Goal: Connect with others: Establish contact or relationships with other users

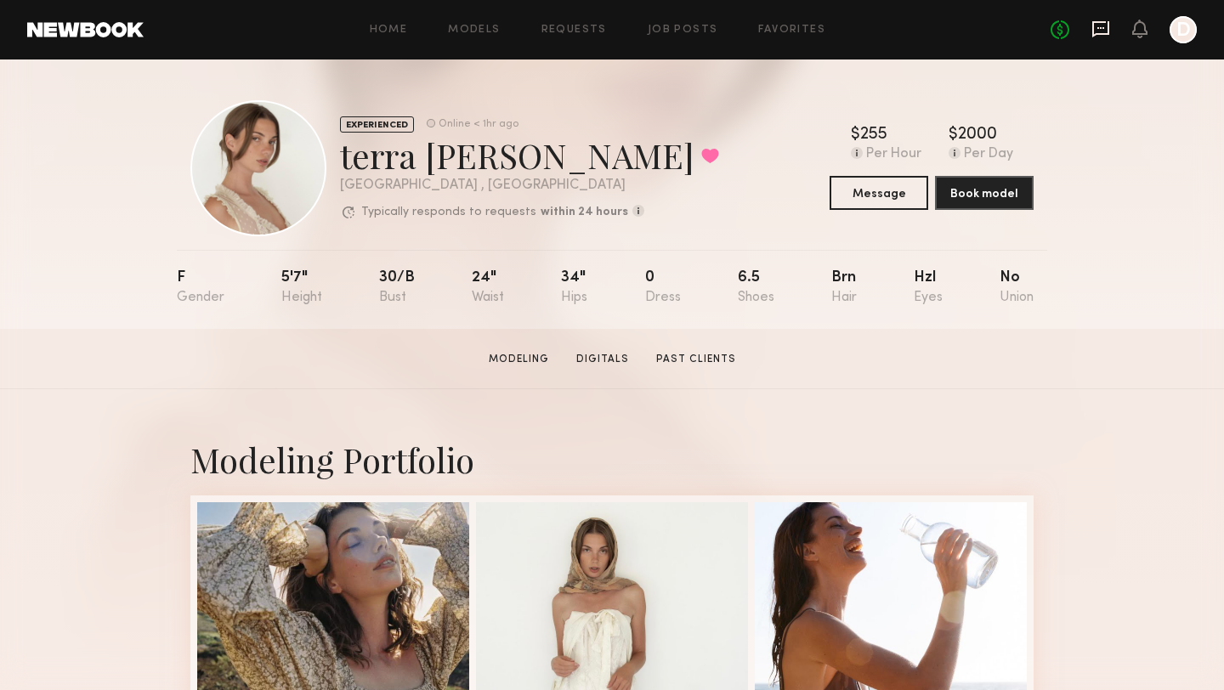
click at [1093, 32] on icon at bounding box center [1100, 29] width 17 height 16
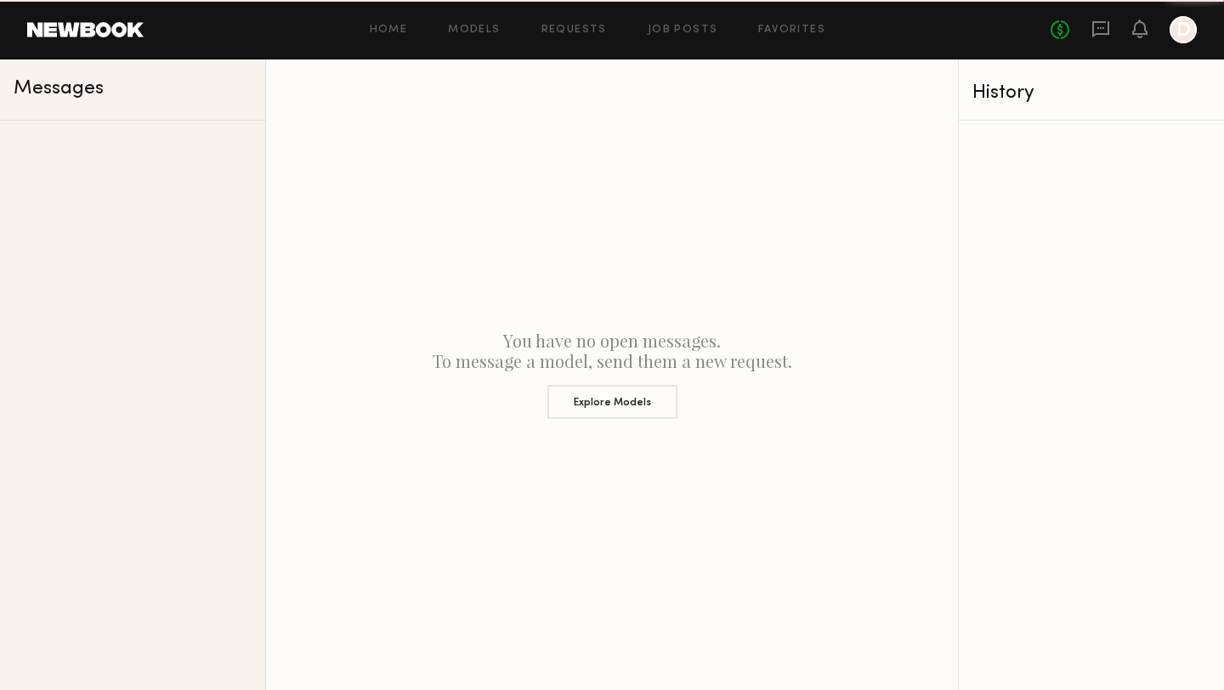
click at [1109, 35] on icon at bounding box center [1100, 29] width 19 height 19
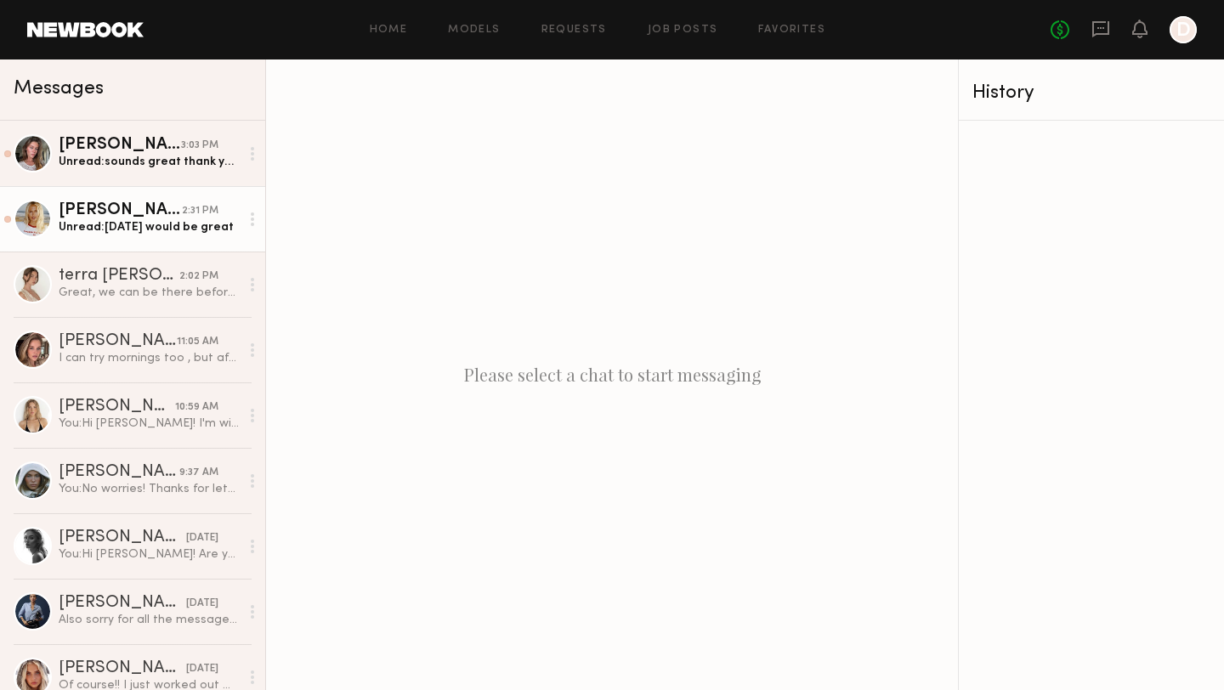
click at [146, 224] on div "Unread: Thursday would be great" at bounding box center [149, 227] width 181 height 16
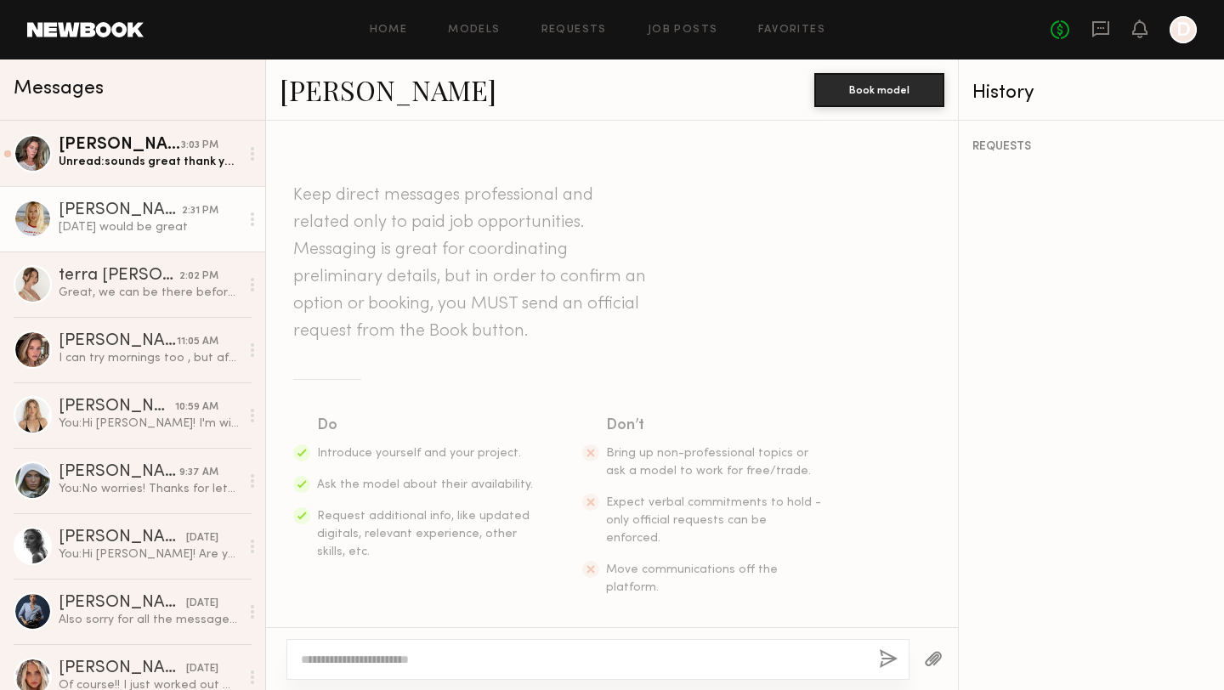
scroll to position [684, 0]
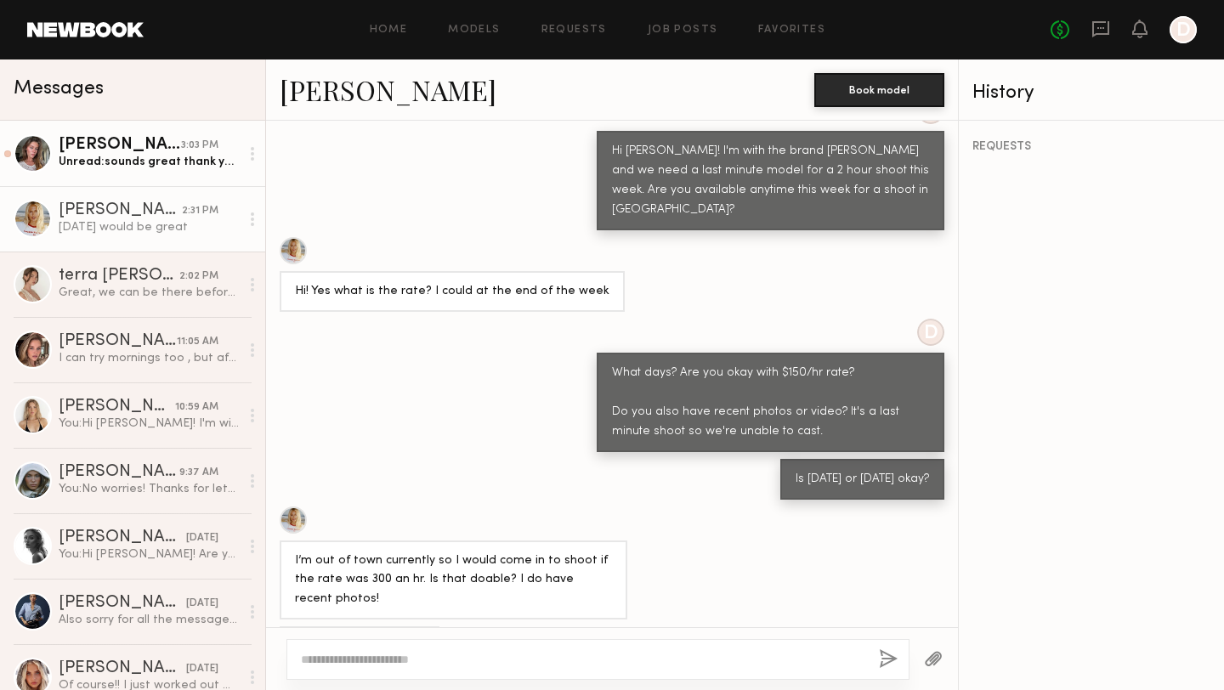
click at [156, 169] on div "Unread: sounds great thank you!" at bounding box center [149, 162] width 181 height 16
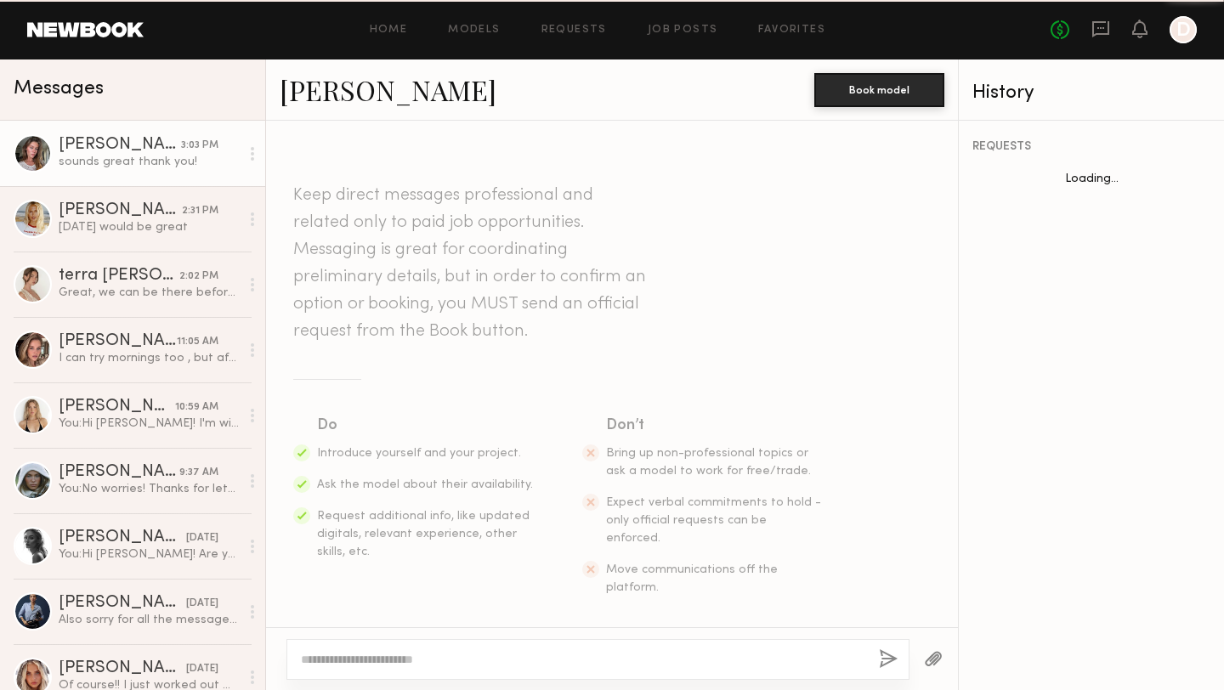
scroll to position [707, 0]
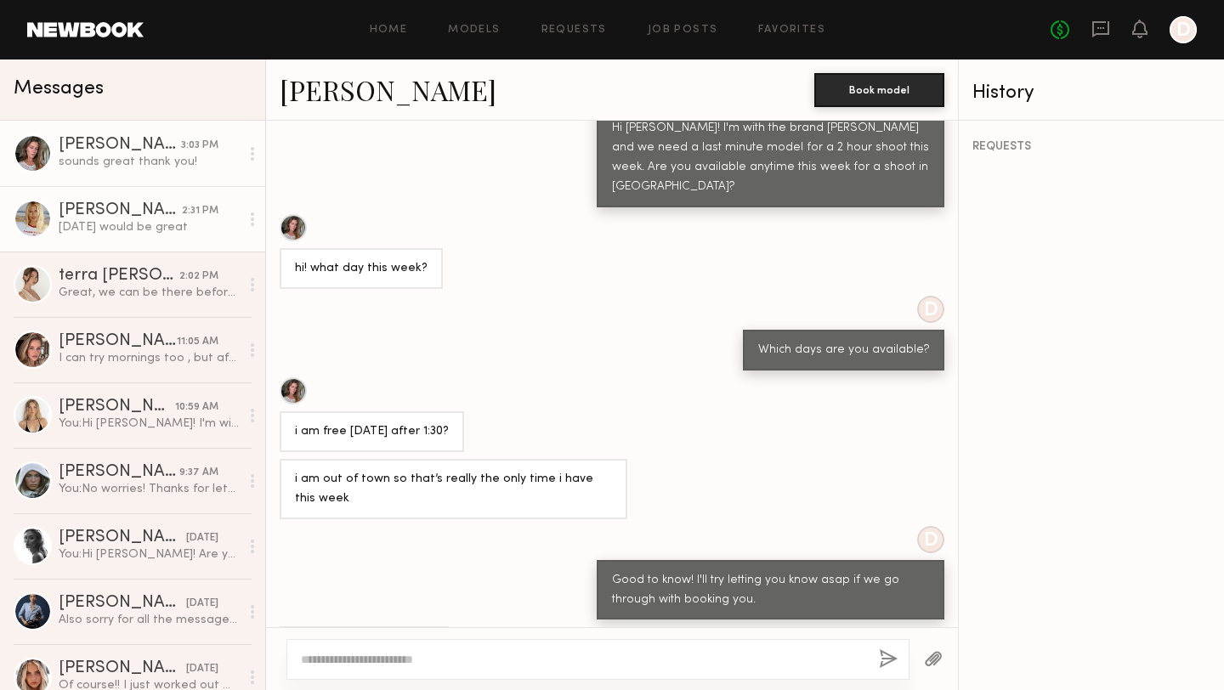
click at [145, 205] on div "[PERSON_NAME]" at bounding box center [120, 210] width 123 height 17
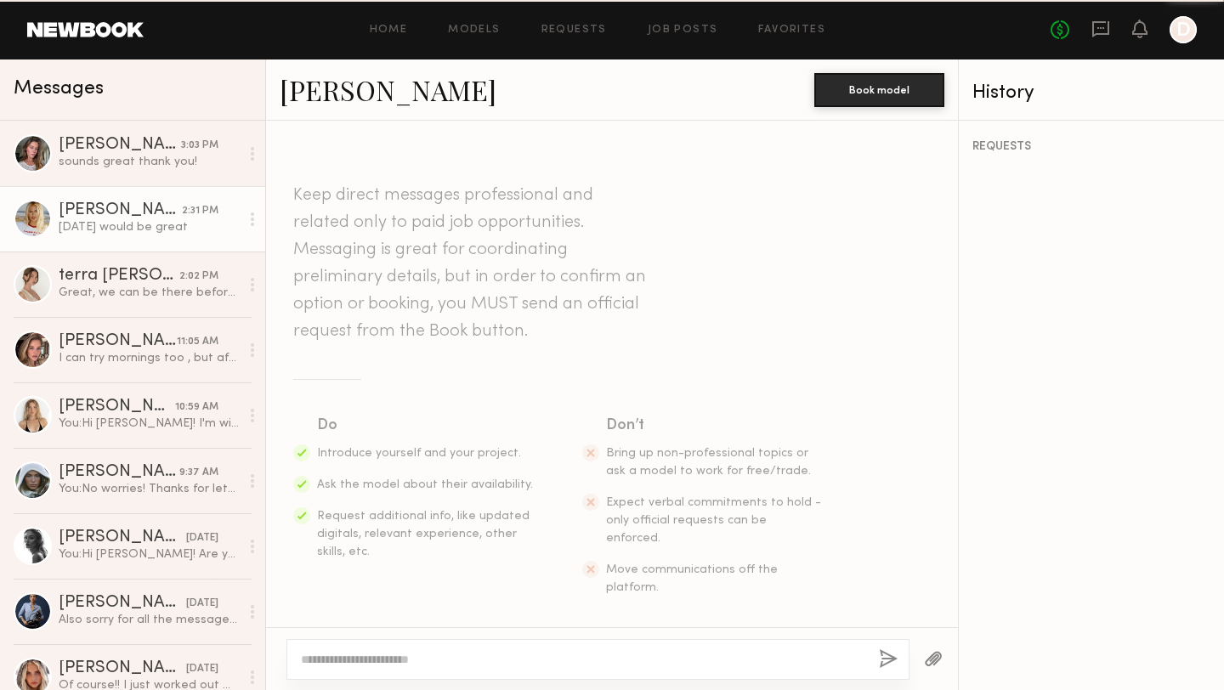
scroll to position [684, 0]
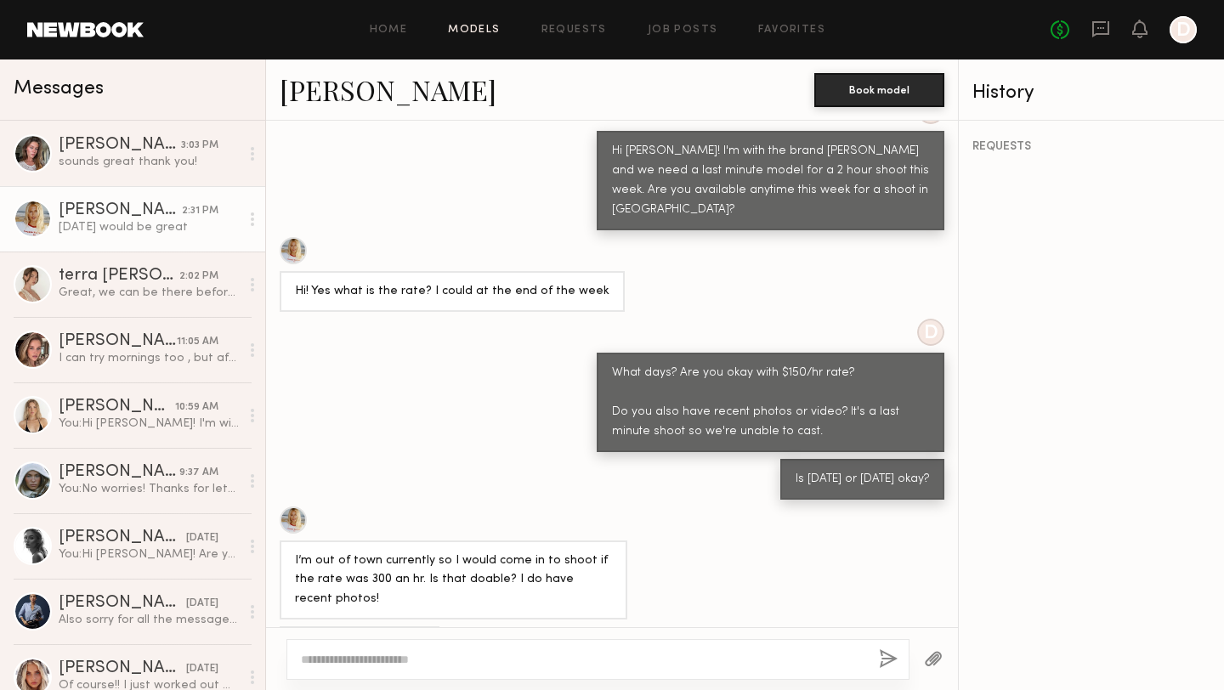
click at [483, 29] on link "Models" at bounding box center [474, 30] width 52 height 11
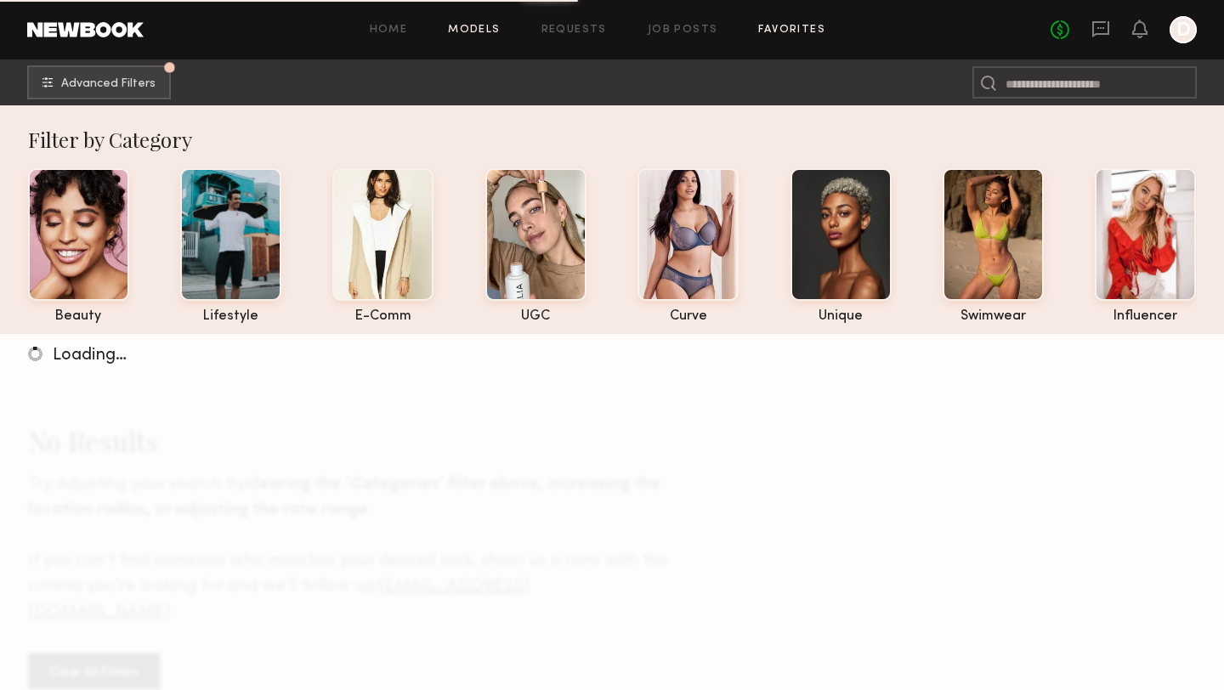
click at [784, 33] on link "Favorites" at bounding box center [791, 30] width 67 height 11
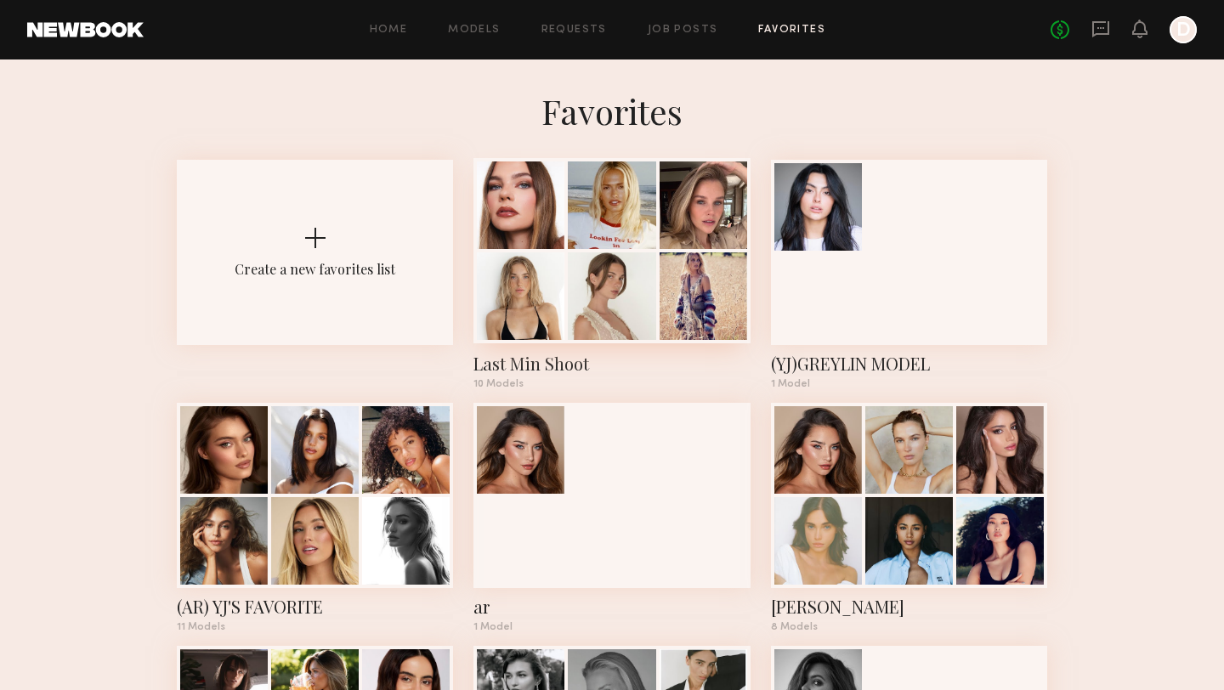
click at [608, 215] on div at bounding box center [612, 205] width 88 height 88
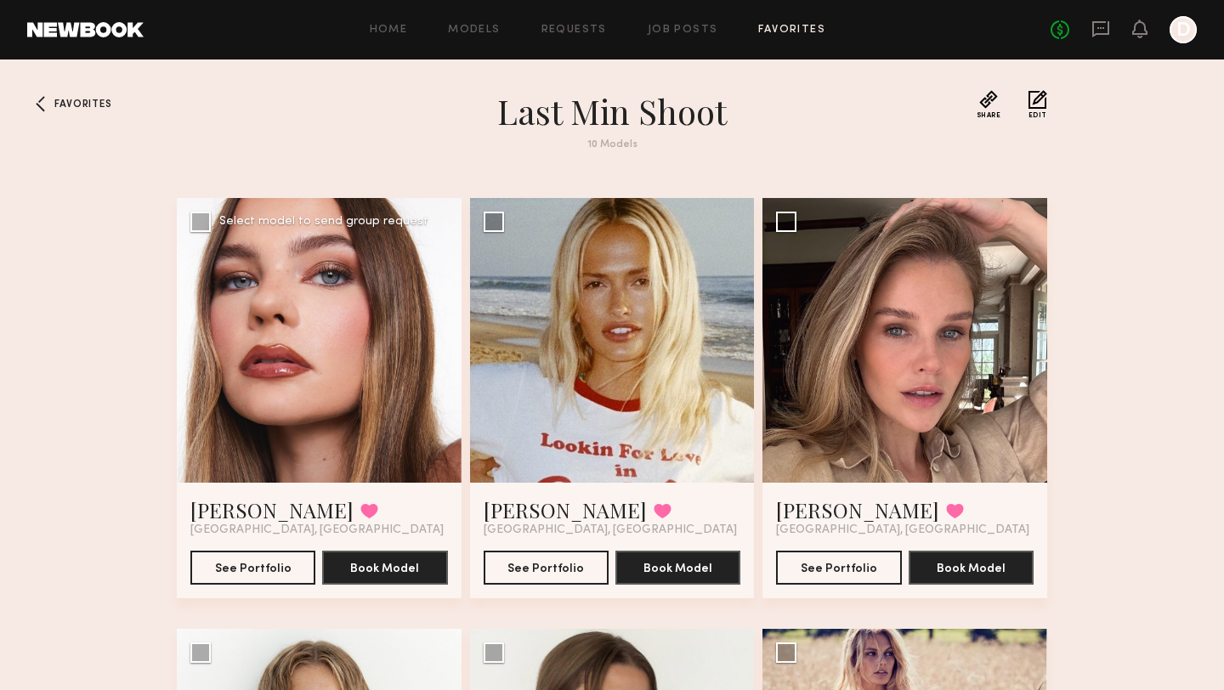
click at [306, 415] on div at bounding box center [319, 340] width 285 height 285
click at [252, 508] on link "Grace W." at bounding box center [271, 509] width 163 height 27
click at [1105, 26] on icon at bounding box center [1100, 29] width 19 height 19
click at [348, 380] on div at bounding box center [319, 340] width 285 height 285
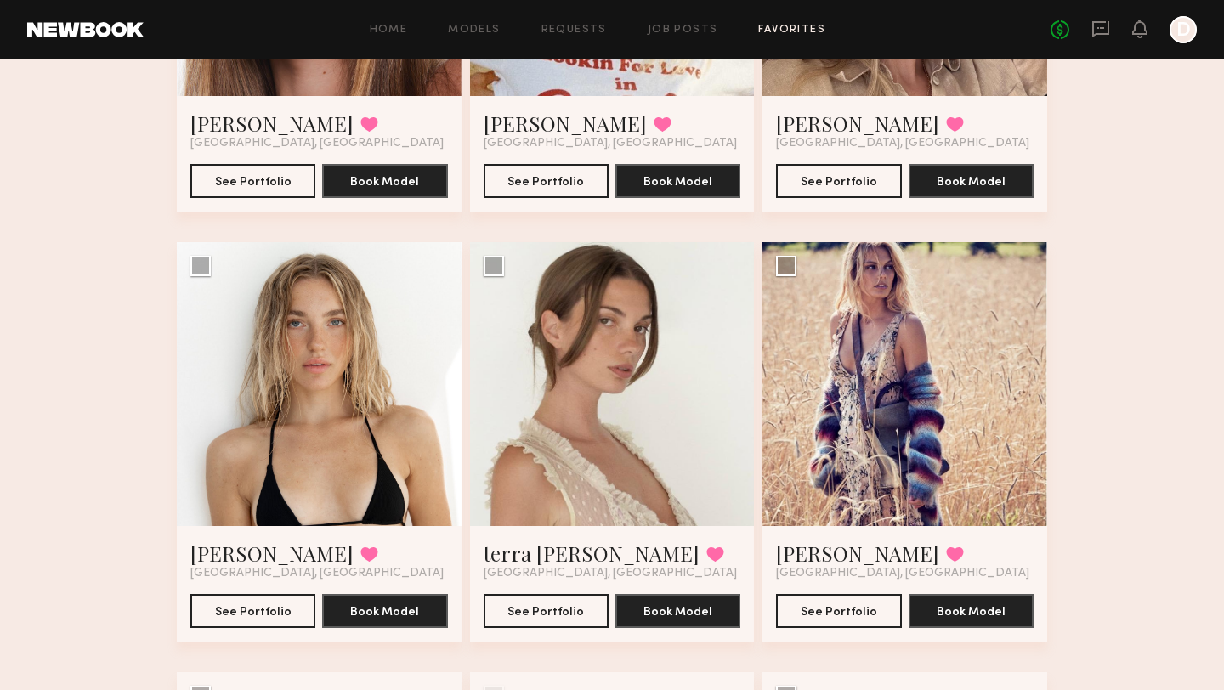
scroll to position [385, 0]
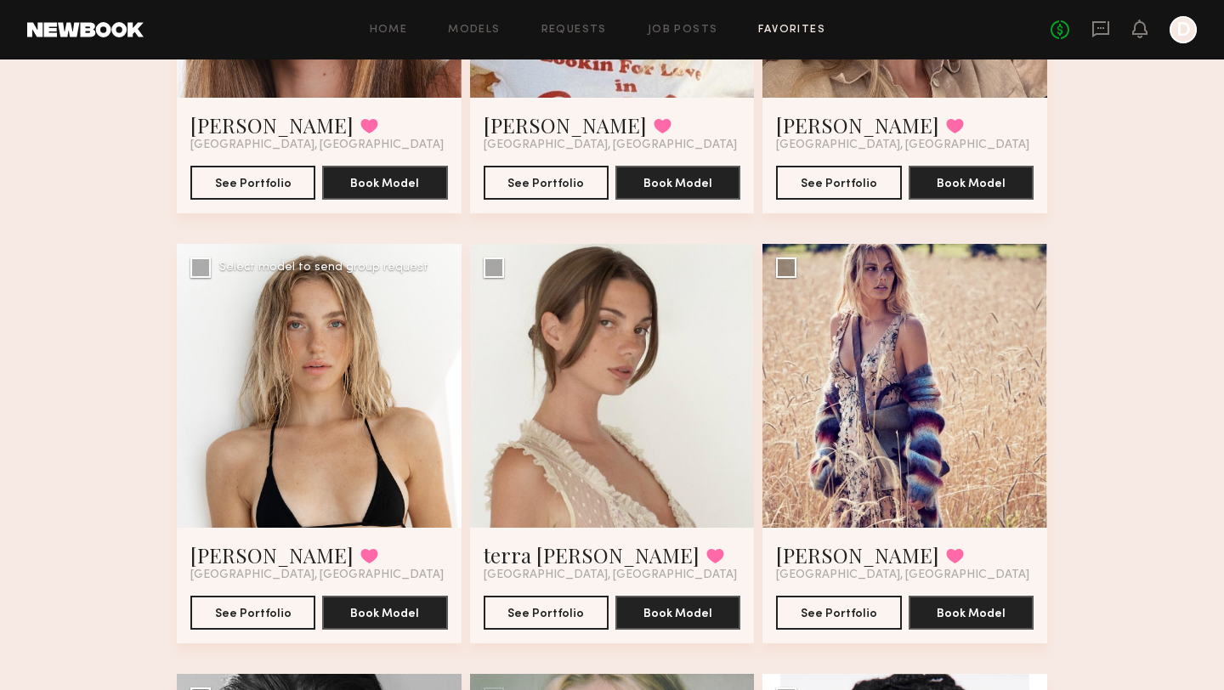
click at [315, 405] on div at bounding box center [319, 386] width 285 height 285
click at [247, 613] on button "See Portfolio" at bounding box center [252, 612] width 125 height 34
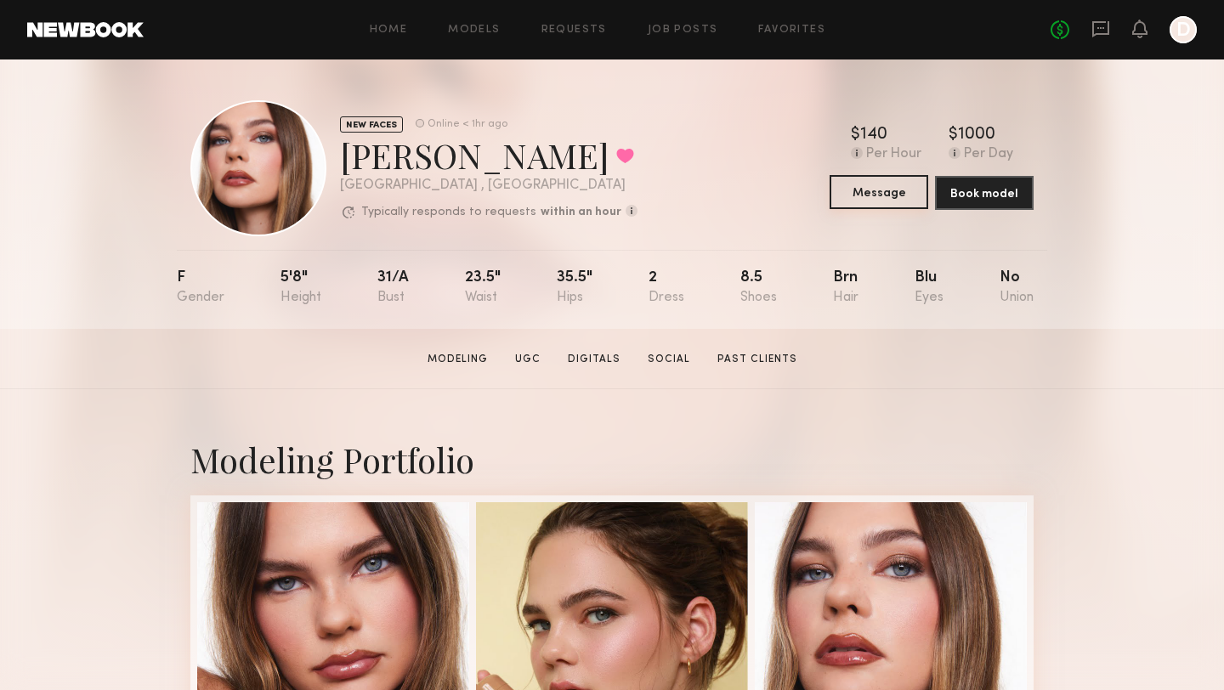
click at [882, 189] on button "Message" at bounding box center [878, 192] width 99 height 34
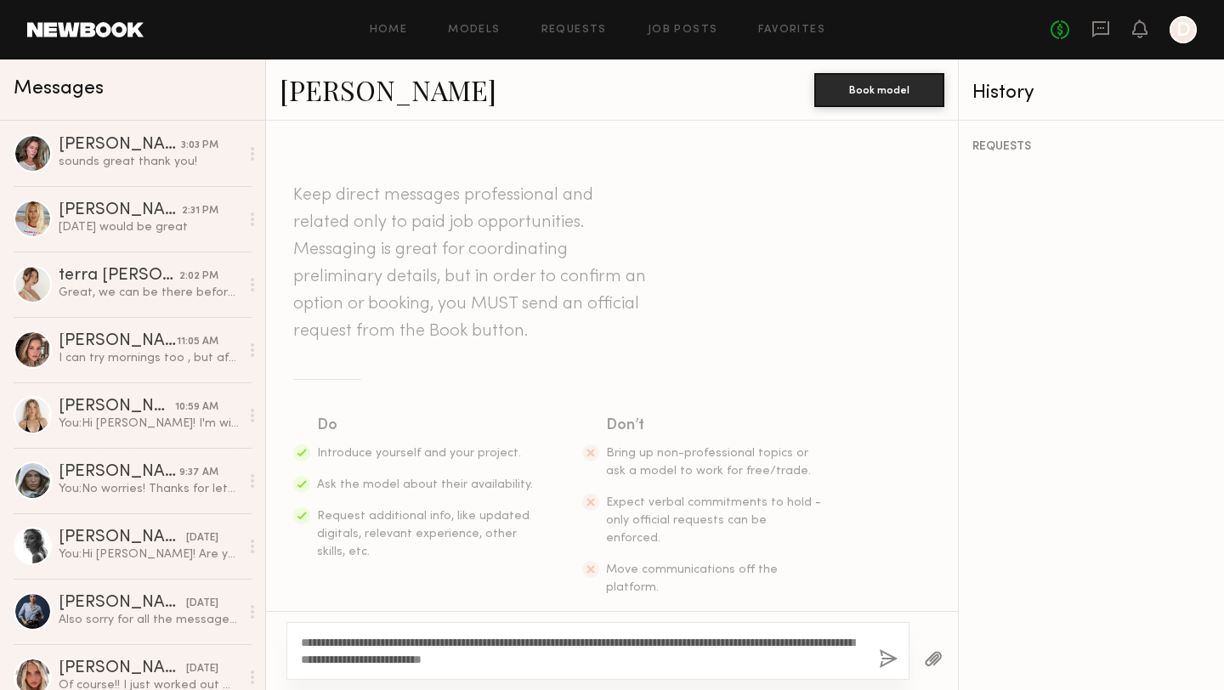
click at [327, 642] on textarea "**********" at bounding box center [583, 651] width 564 height 34
type textarea "**********"
click at [885, 657] on button "button" at bounding box center [888, 659] width 19 height 21
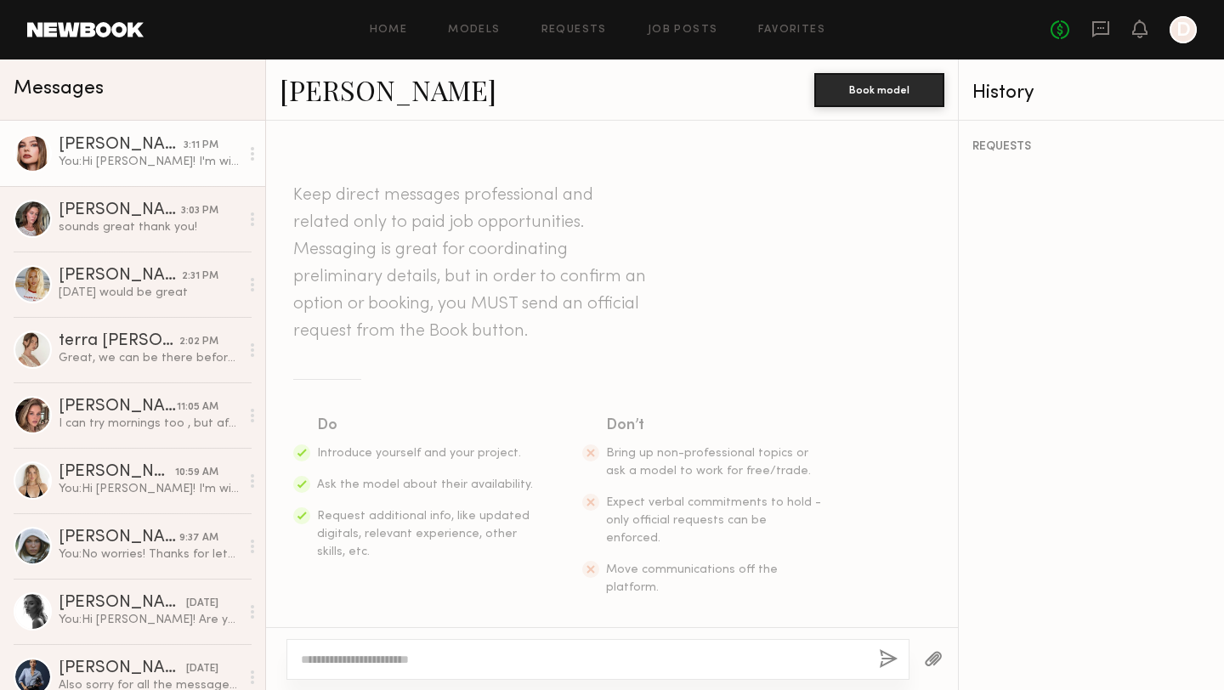
scroll to position [247, 0]
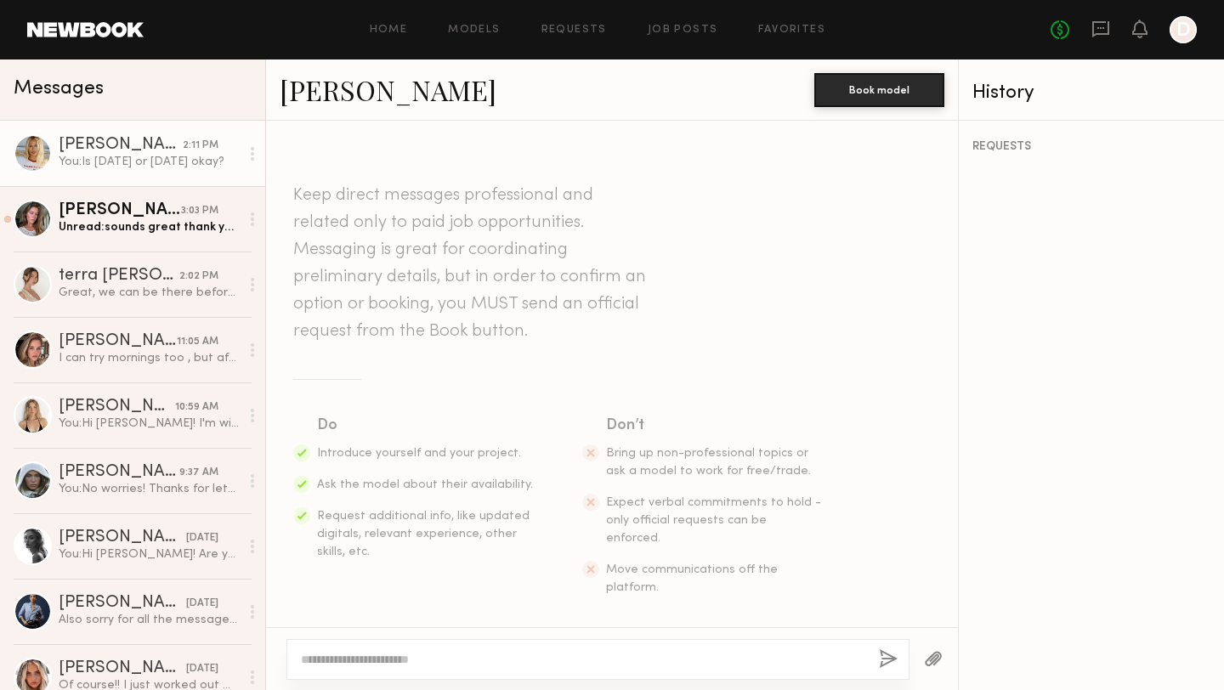
scroll to position [516, 0]
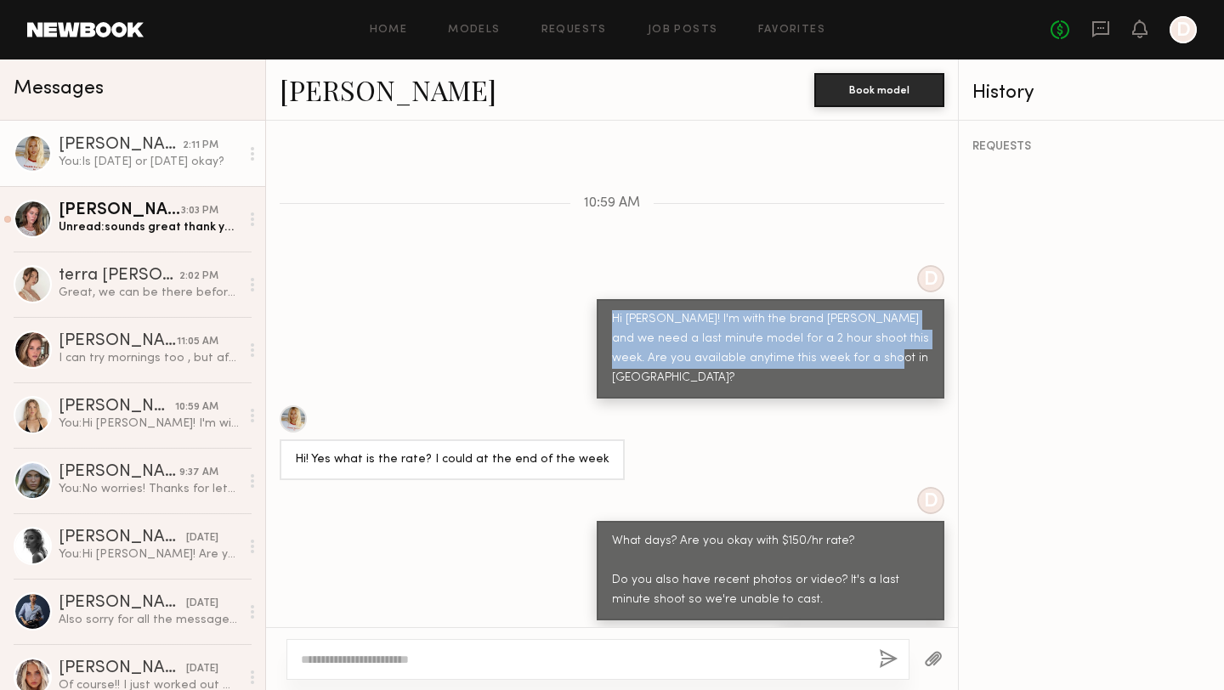
drag, startPoint x: 897, startPoint y: 331, endPoint x: 603, endPoint y: 290, distance: 296.9
click at [603, 299] on div "Hi [PERSON_NAME]! I'm with the brand [PERSON_NAME] and we need a last minute mo…" at bounding box center [770, 348] width 348 height 99
copy div "Hi [PERSON_NAME]! I'm with the brand [PERSON_NAME] and we need a last minute mo…"
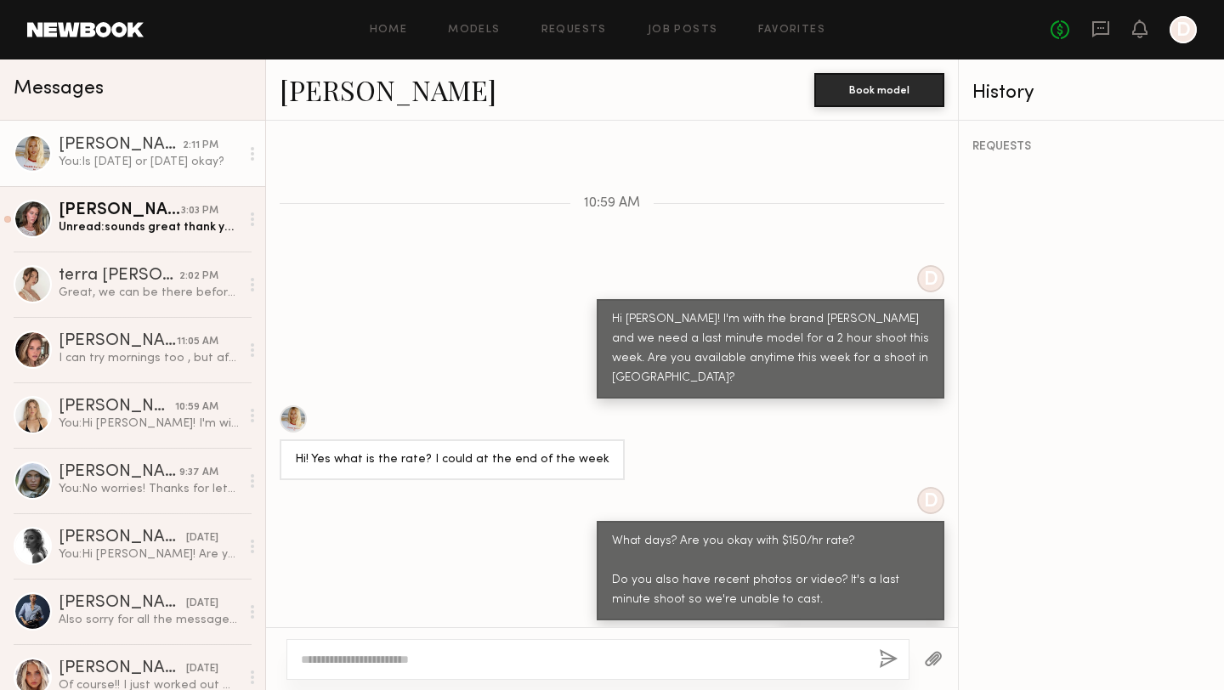
click at [470, 331] on div "D Hi [PERSON_NAME]! I'm with the brand [PERSON_NAME] and we need a last minute …" at bounding box center [612, 331] width 692 height 133
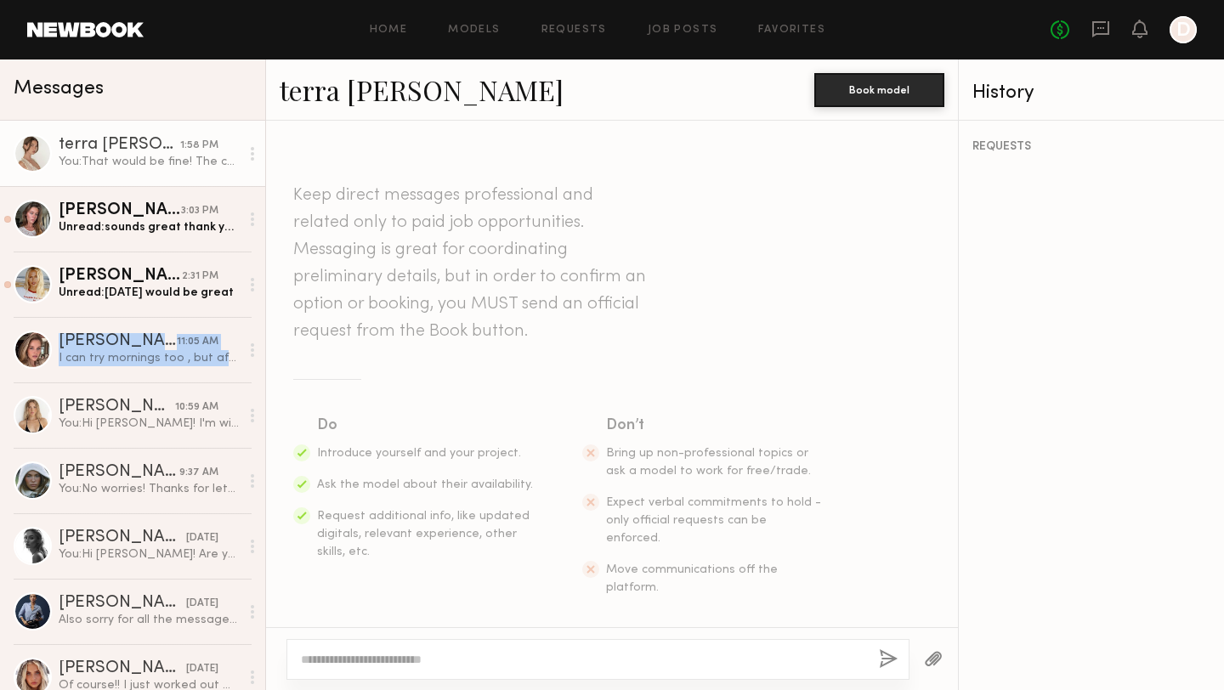
scroll to position [1172, 0]
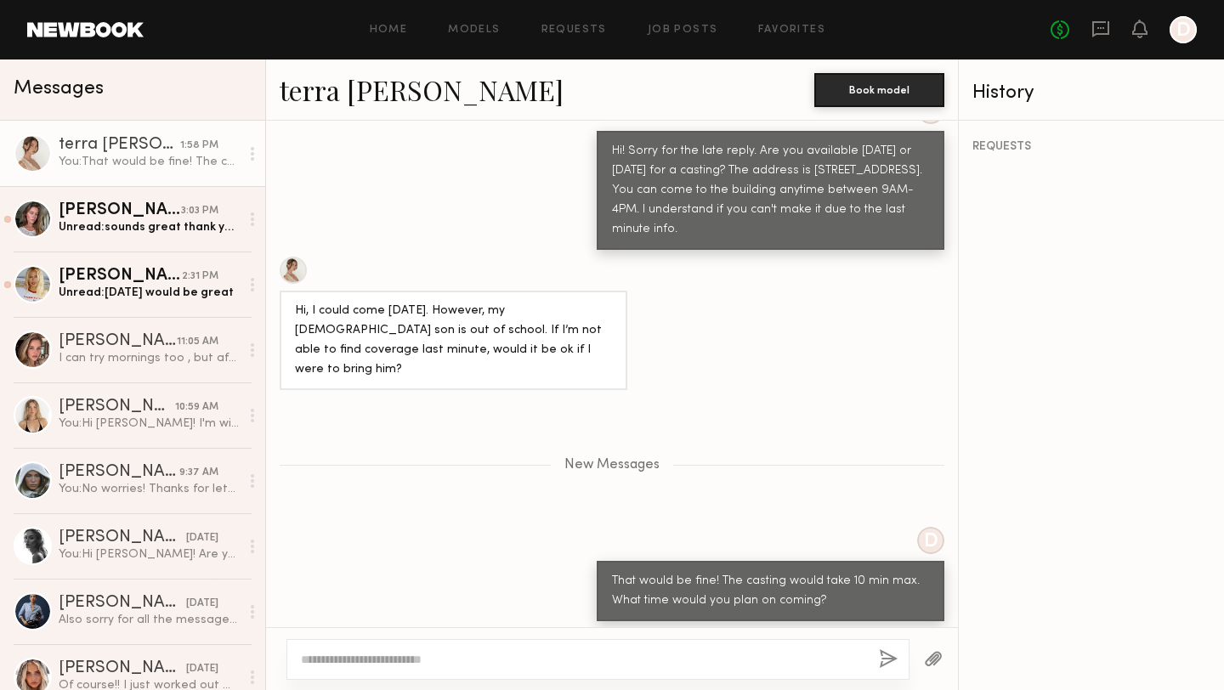
click at [418, 217] on div "Keep direct messages professional and related only to paid job opportunities. M…" at bounding box center [612, 374] width 692 height 506
click at [389, 39] on div "Home Models Requests Job Posts Favorites Sign Out No fees up to $5,000 D" at bounding box center [670, 29] width 1053 height 27
click at [393, 32] on link "Home" at bounding box center [389, 30] width 38 height 11
